Goal: Task Accomplishment & Management: Use online tool/utility

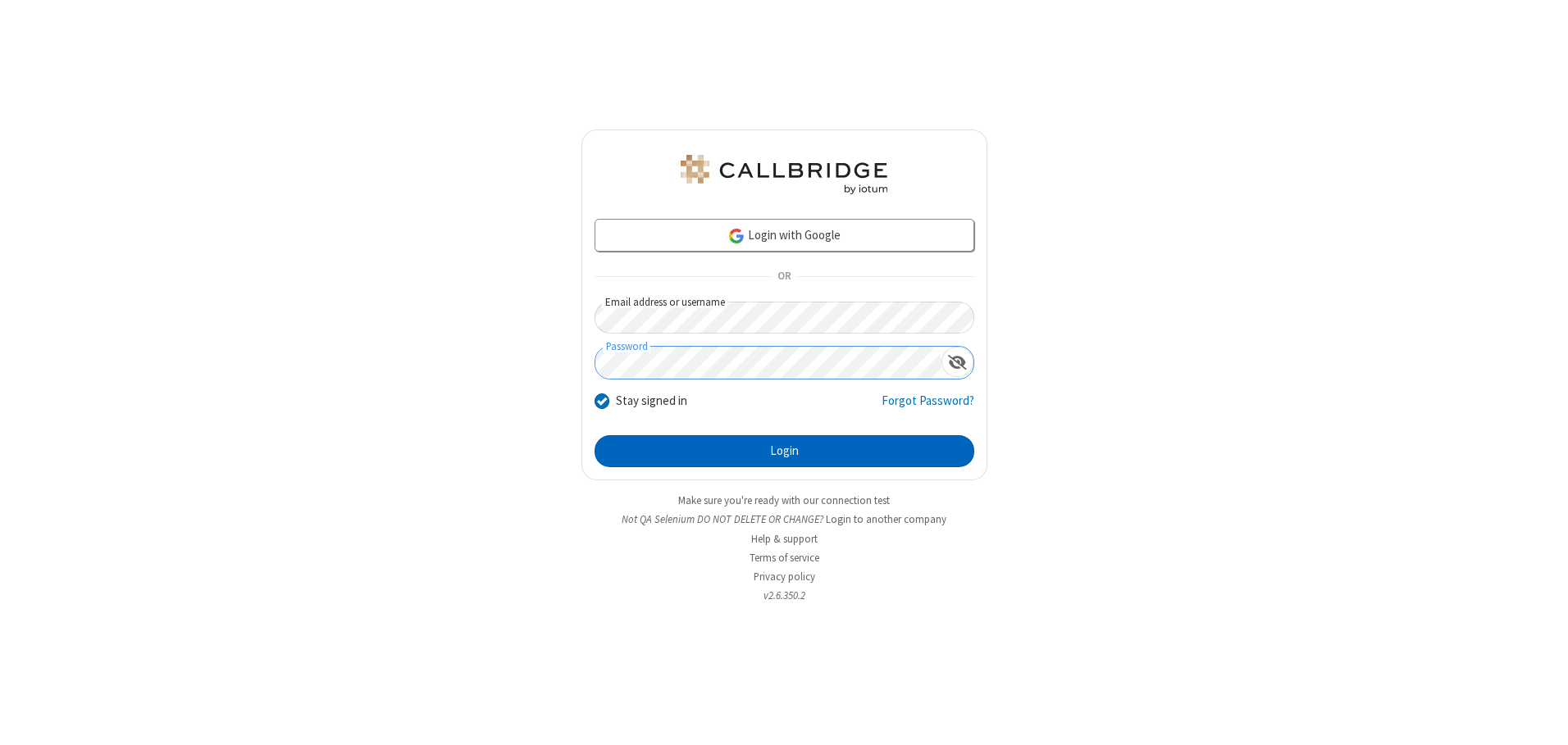
click at [784, 451] on button "Login" at bounding box center [784, 451] width 380 height 33
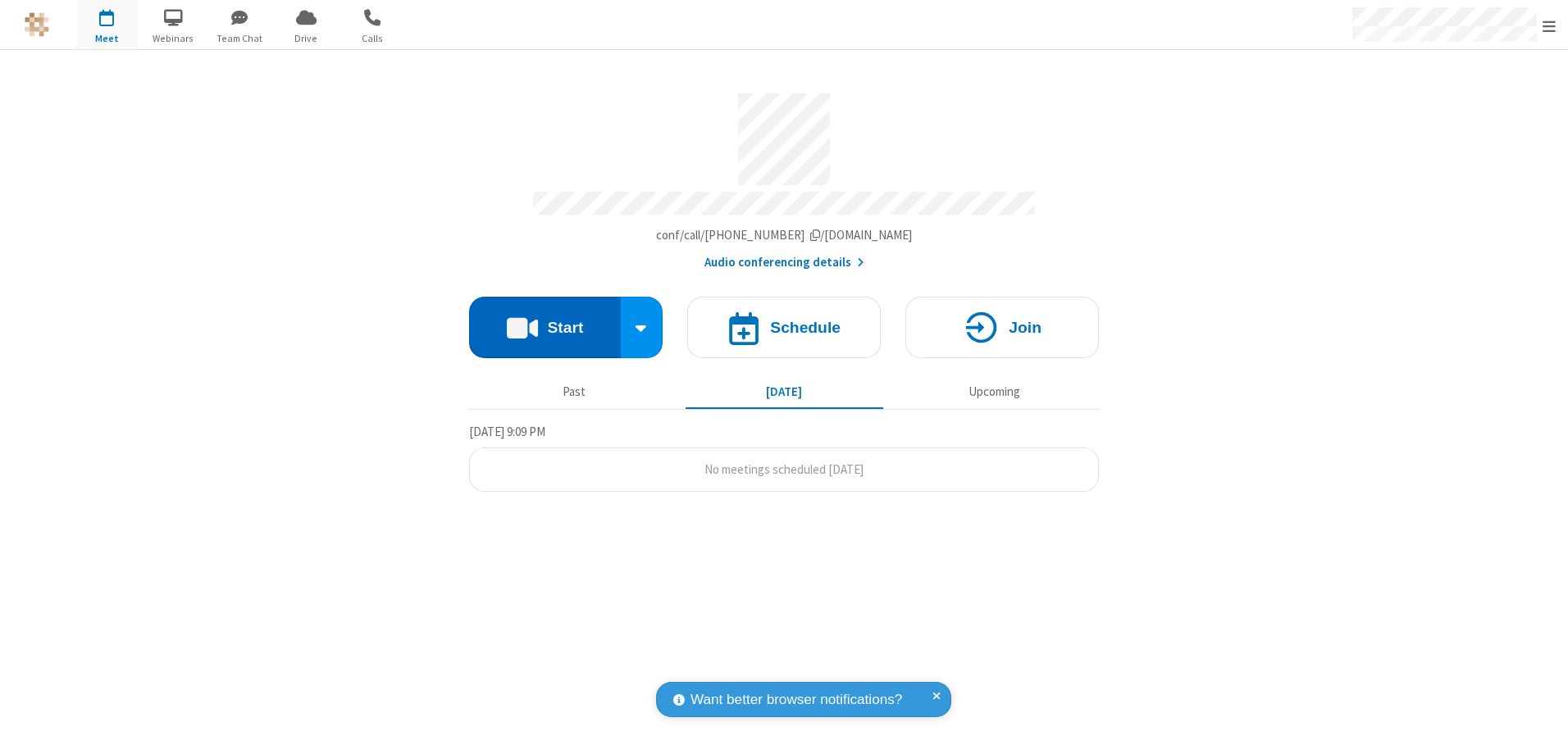
click at [544, 322] on button "Start" at bounding box center [545, 327] width 152 height 62
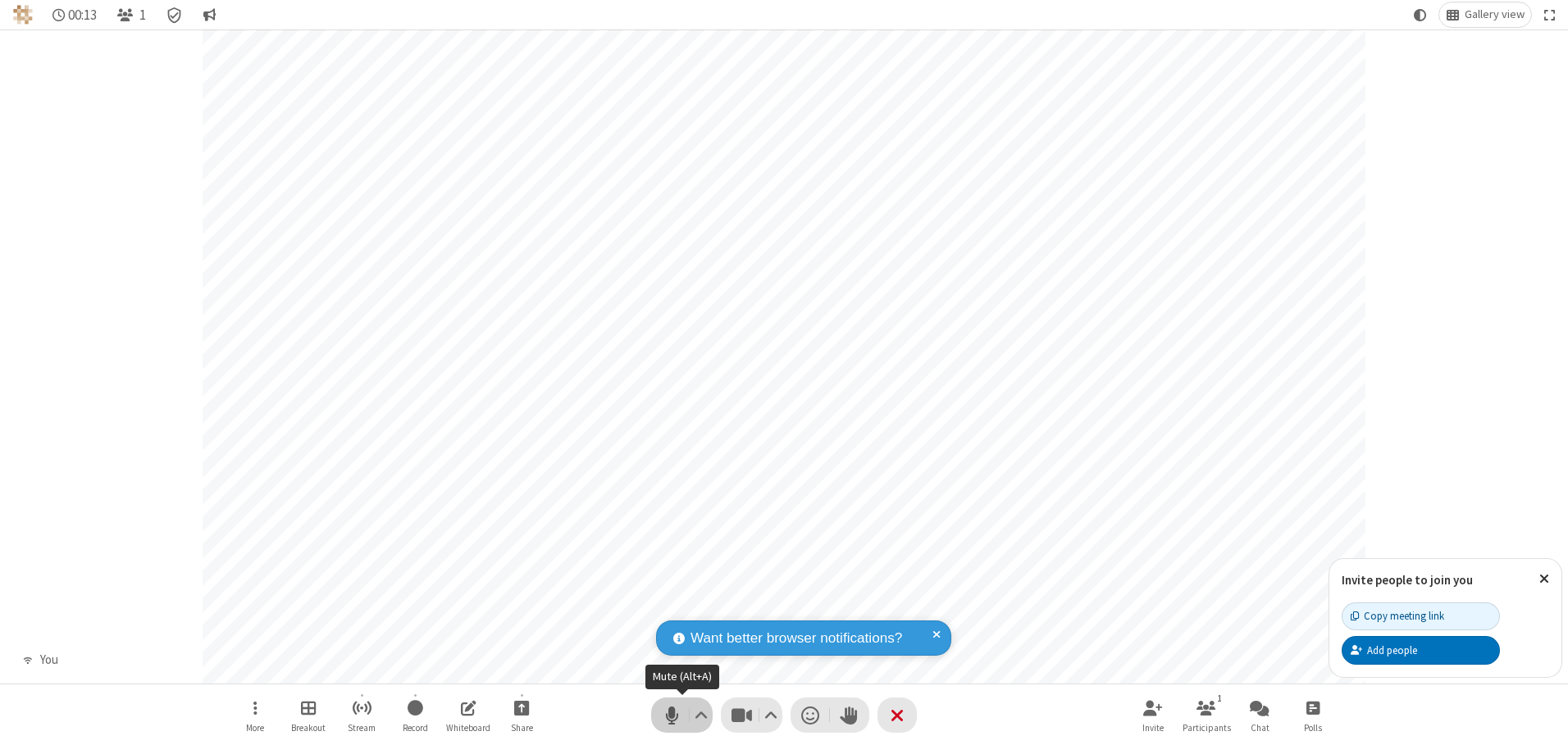
click at [672, 715] on span "Mute (Alt+A)" at bounding box center [672, 716] width 25 height 24
click at [672, 715] on span "Unmute (Alt+A)" at bounding box center [672, 716] width 25 height 24
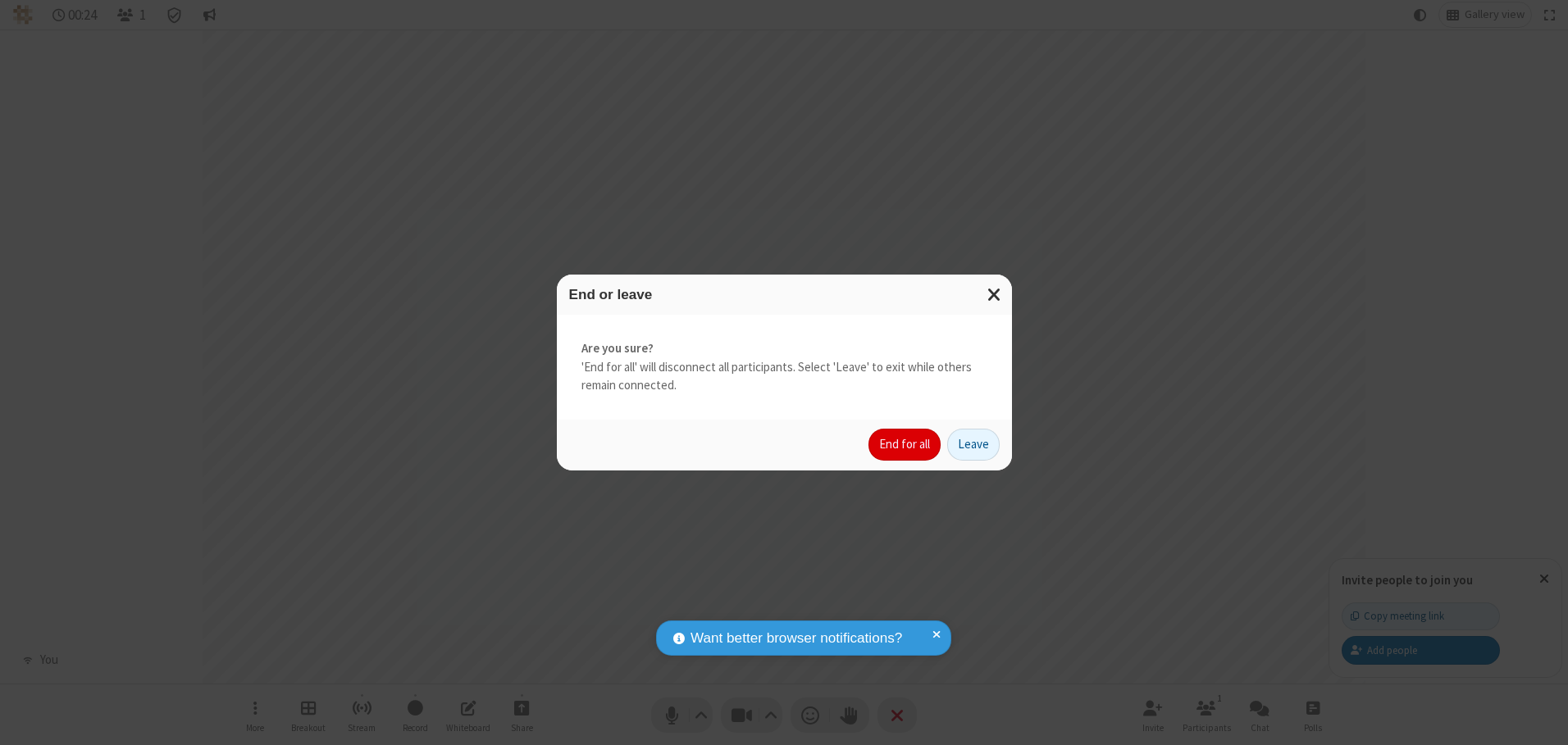
click at [905, 444] on button "End for all" at bounding box center [904, 445] width 72 height 33
